Goal: Information Seeking & Learning: Learn about a topic

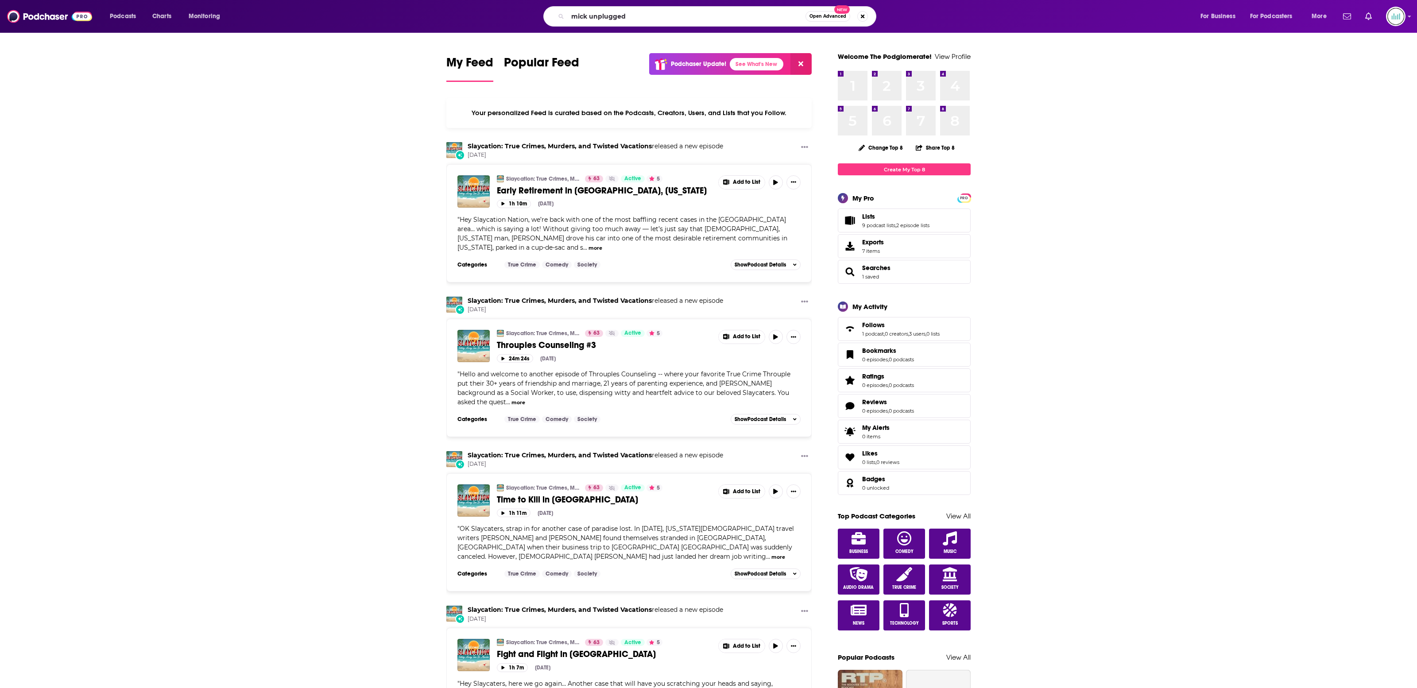
type input "mick unplugged"
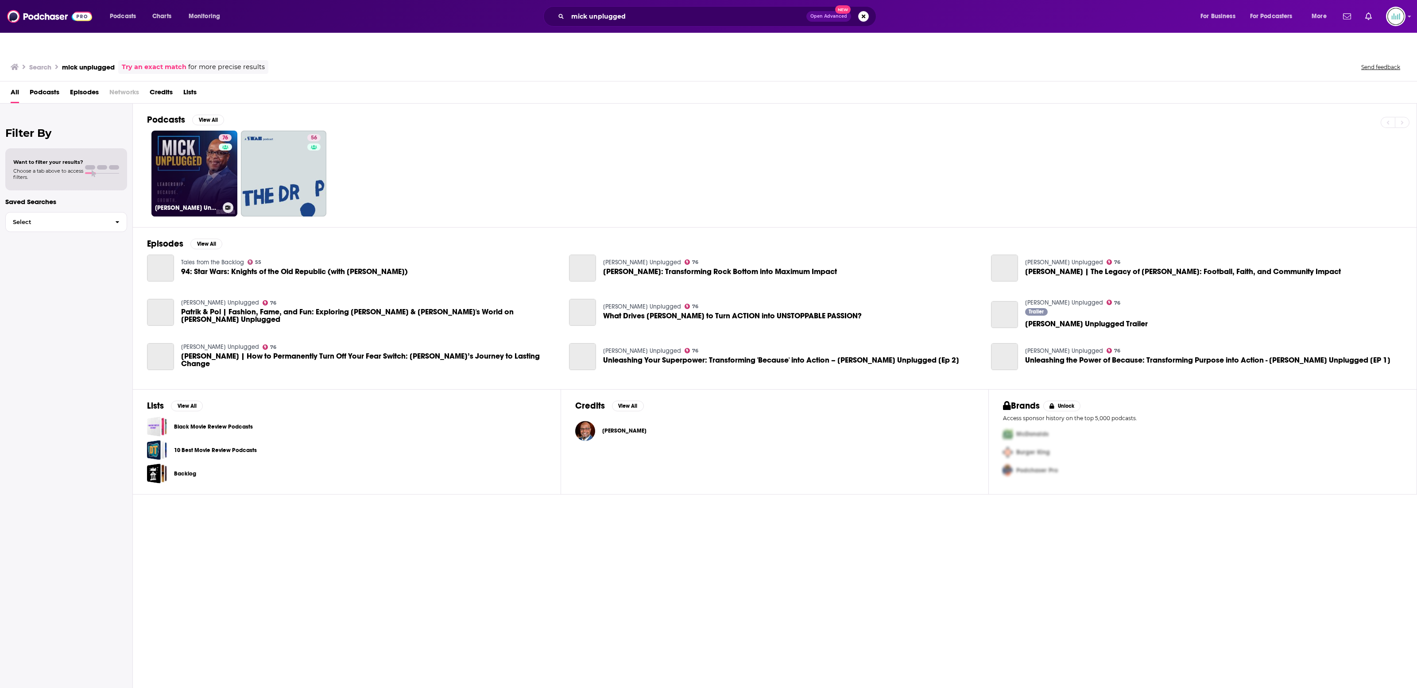
click at [222, 147] on div "76" at bounding box center [226, 168] width 15 height 68
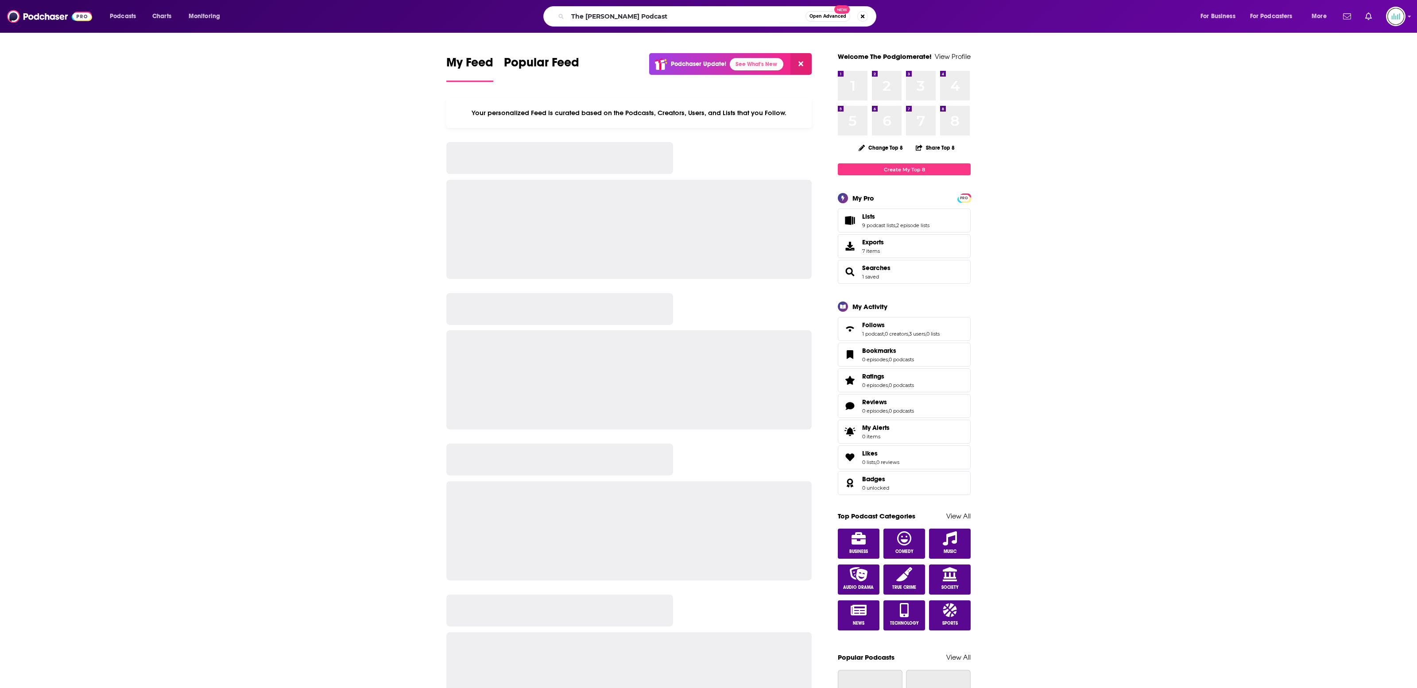
type input "The [PERSON_NAME] Podcast"
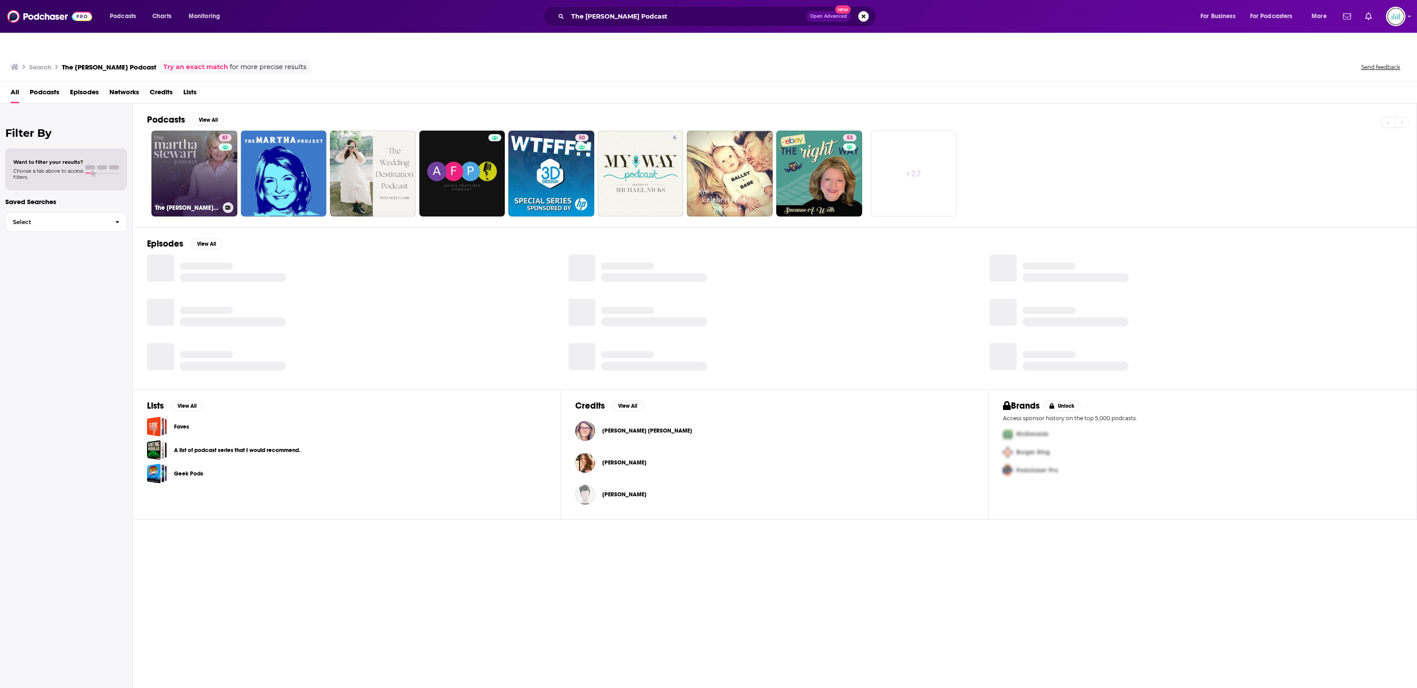
click at [199, 155] on link "61 The [PERSON_NAME] Podcast" at bounding box center [194, 174] width 86 height 86
